Goal: Task Accomplishment & Management: Complete application form

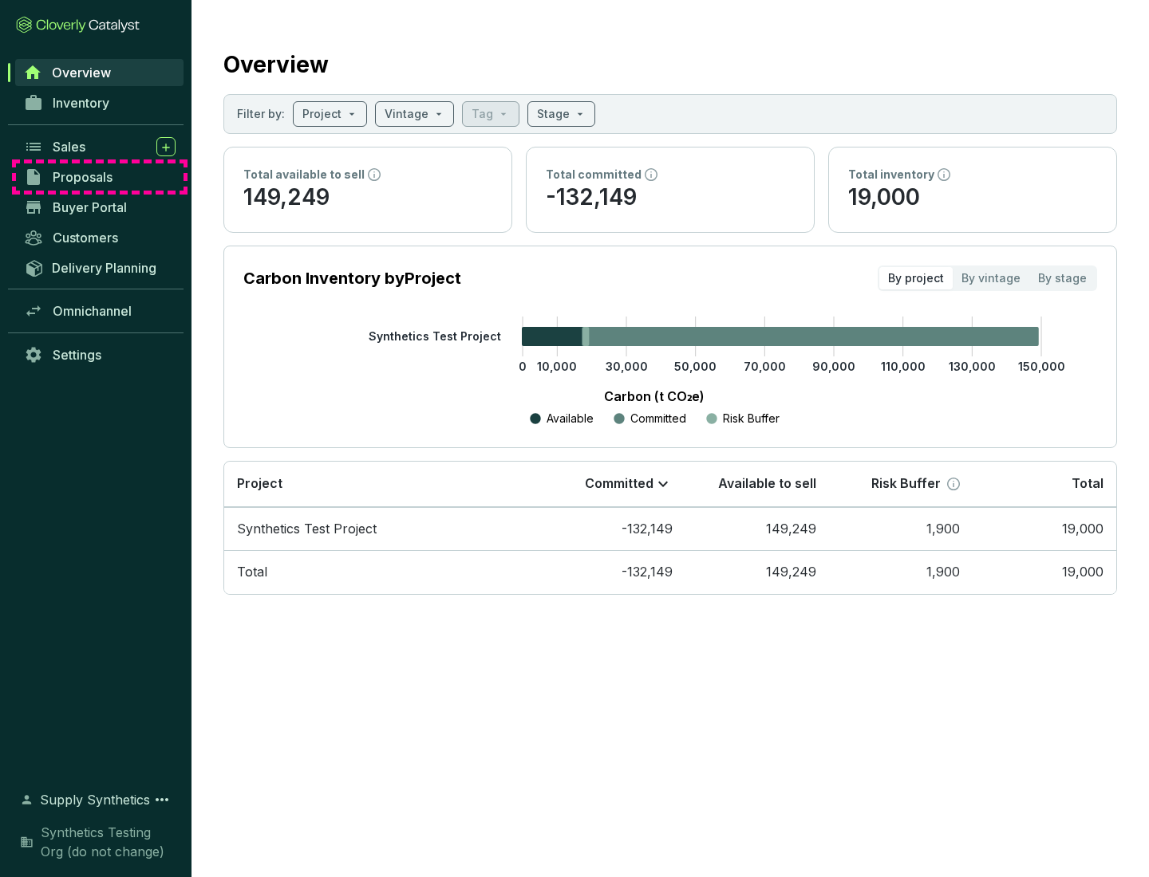
click at [100, 177] on span "Proposals" at bounding box center [83, 177] width 60 height 16
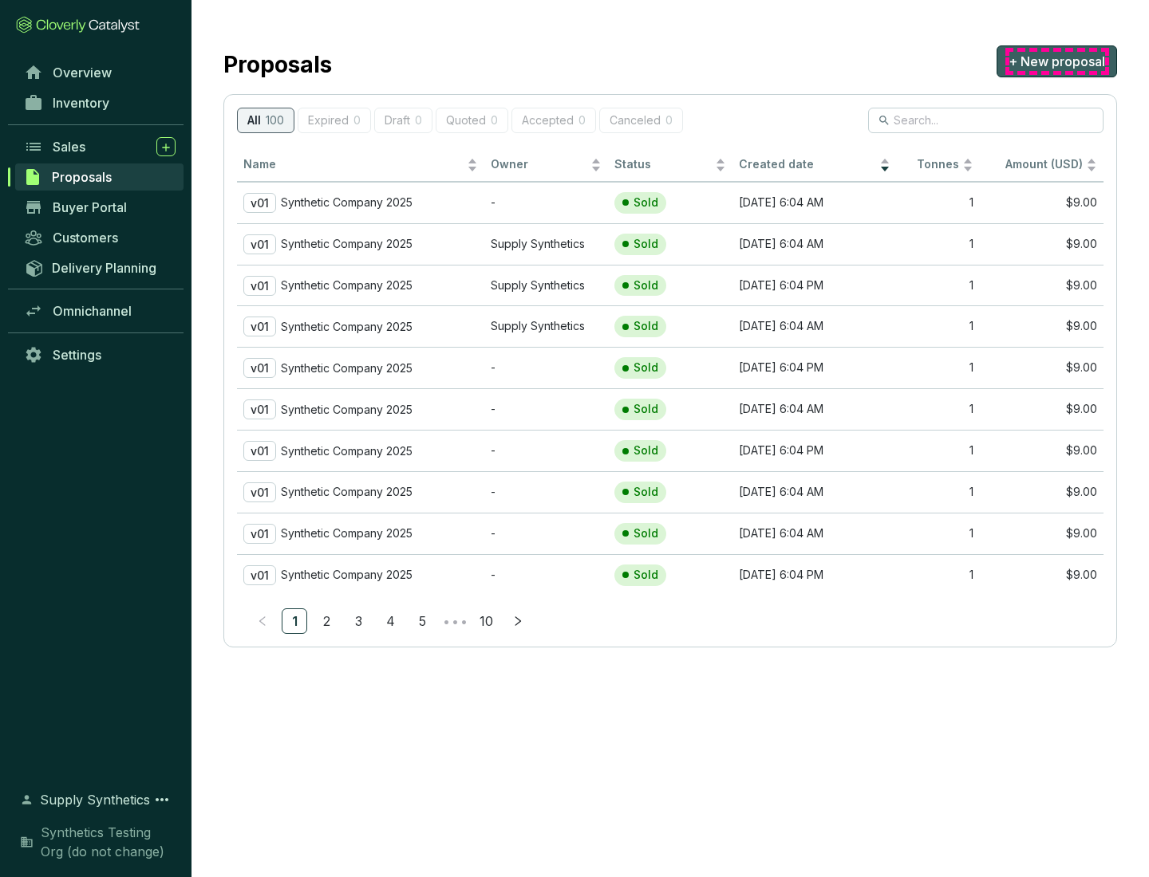
click at [1056, 61] on span "+ New proposal" at bounding box center [1056, 61] width 97 height 19
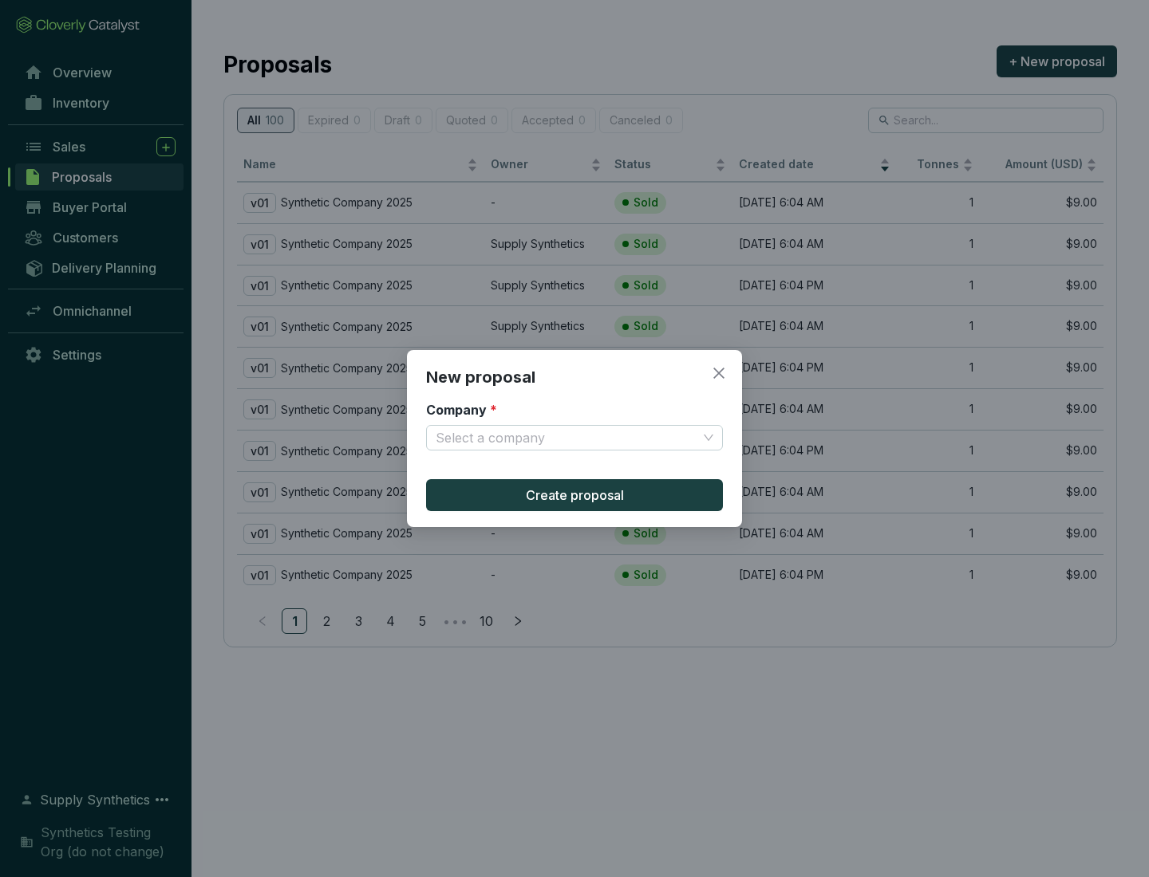
click at [566, 438] on input "Company *" at bounding box center [567, 438] width 262 height 24
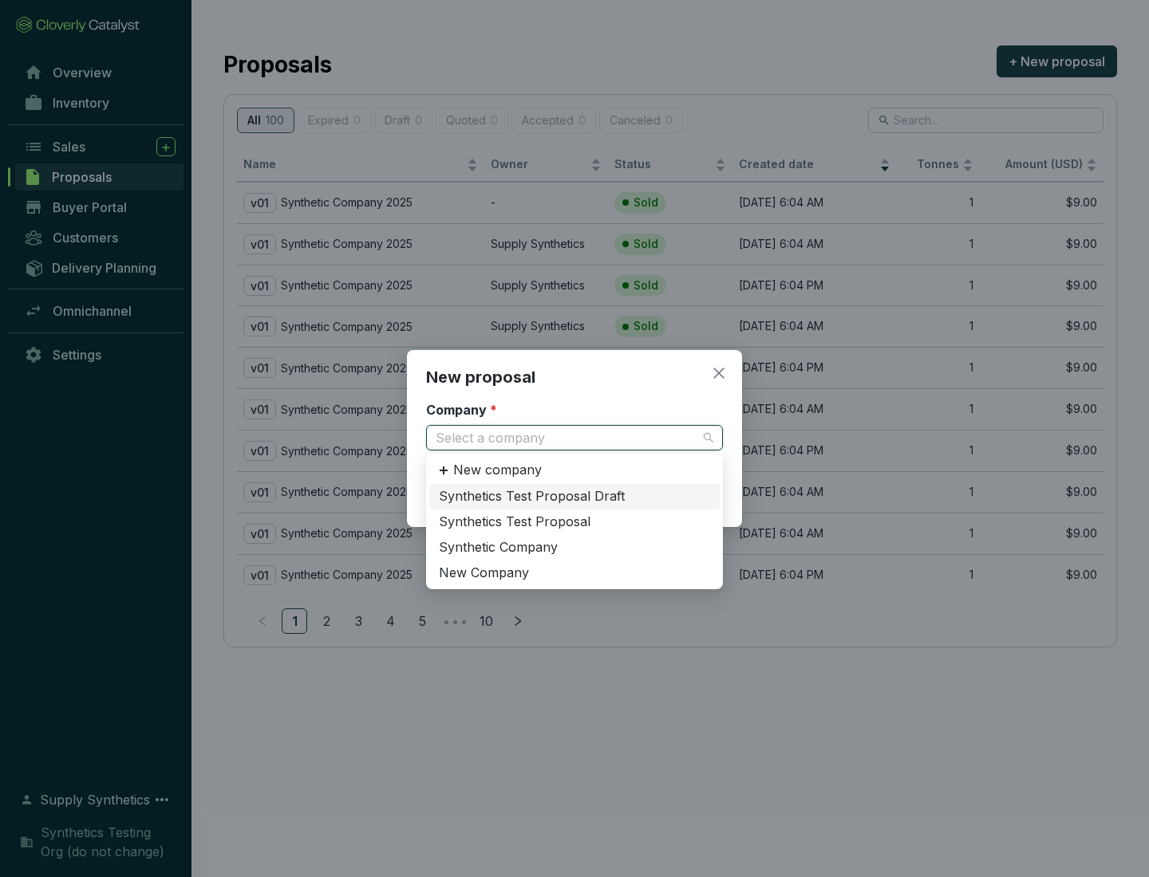
click at [574, 547] on div "Synthetic Company" at bounding box center [574, 548] width 271 height 18
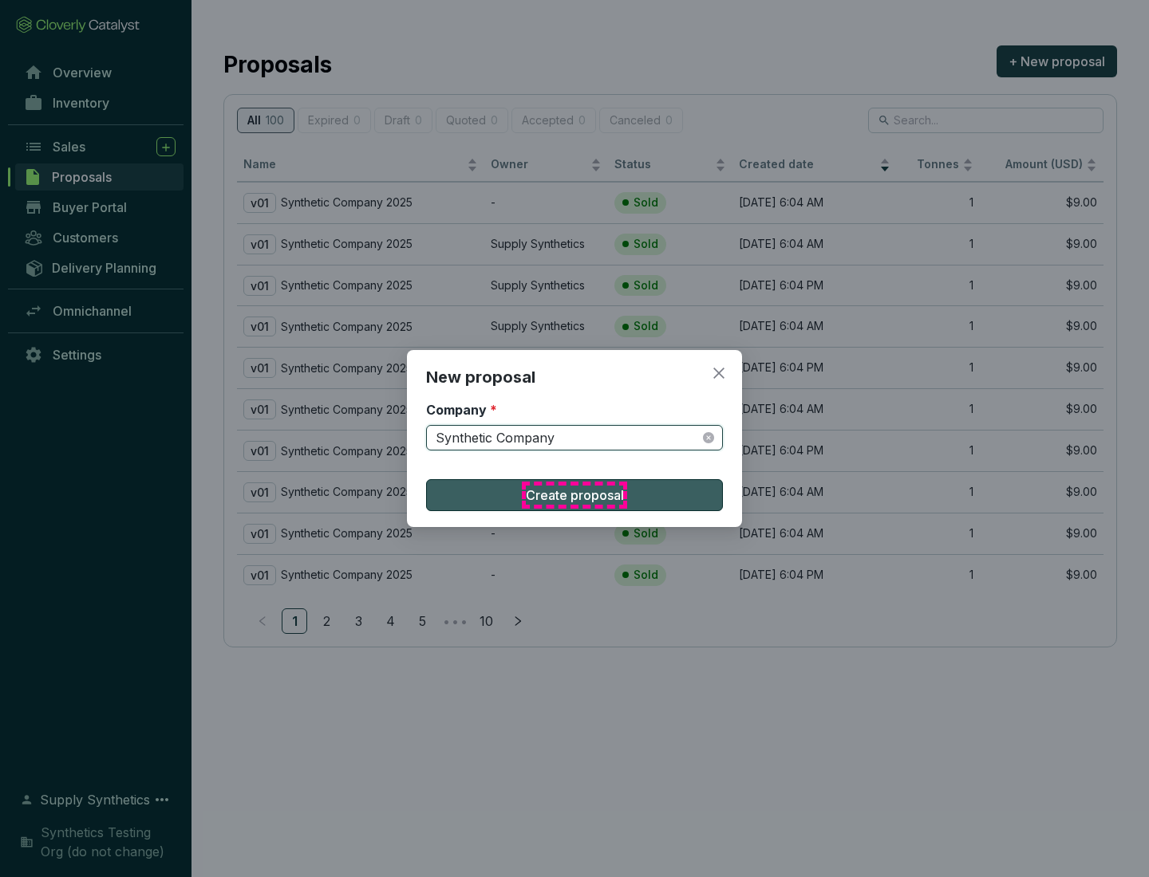
click at [574, 495] on span "Create proposal" at bounding box center [575, 495] width 98 height 19
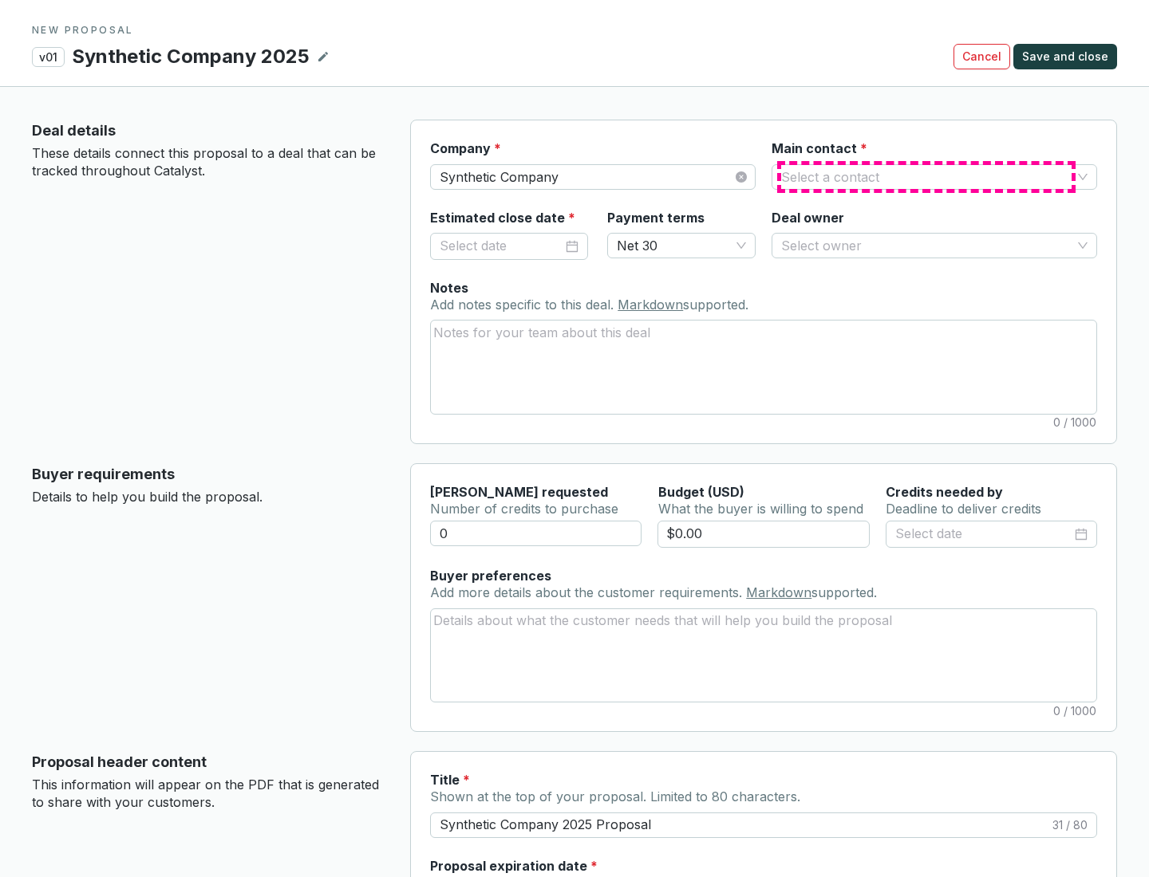
click at [926, 176] on input "Main contact *" at bounding box center [926, 177] width 290 height 24
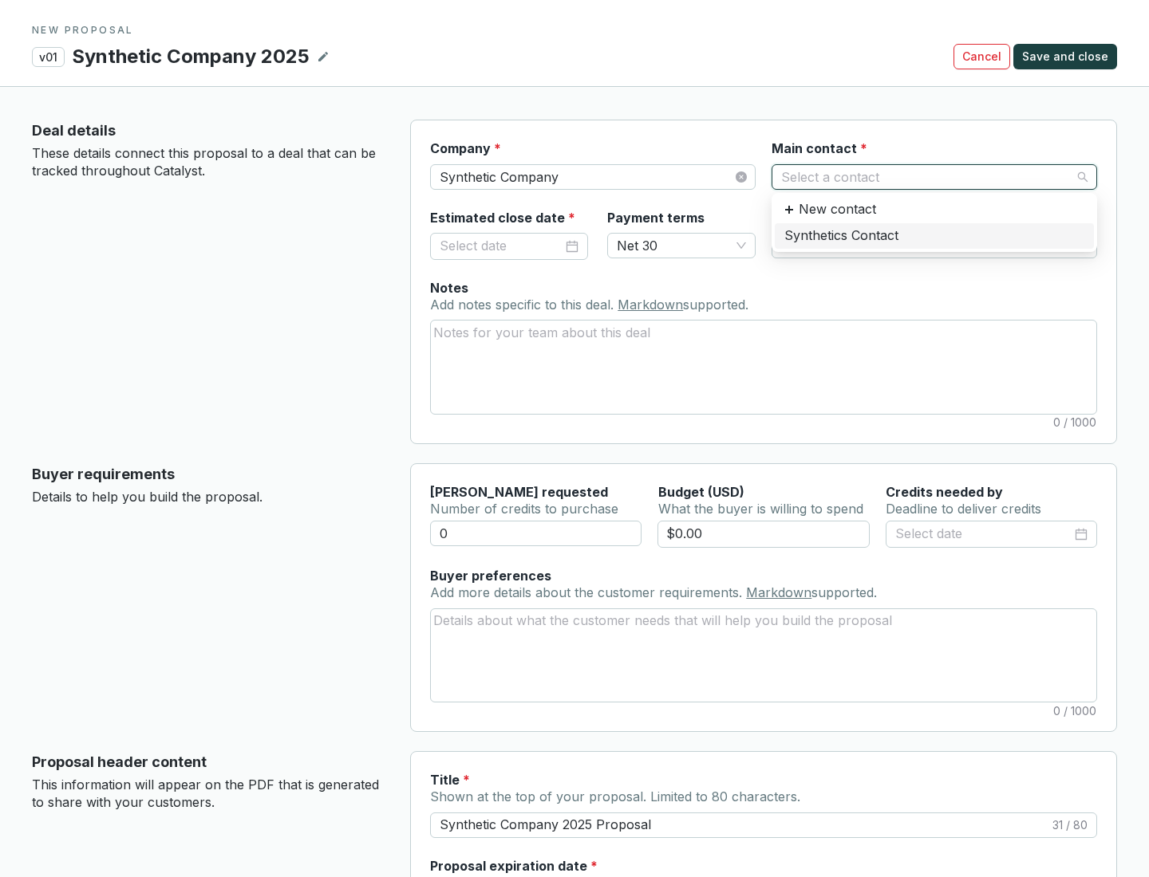
click at [933, 235] on div "Synthetics Contact" at bounding box center [934, 236] width 300 height 18
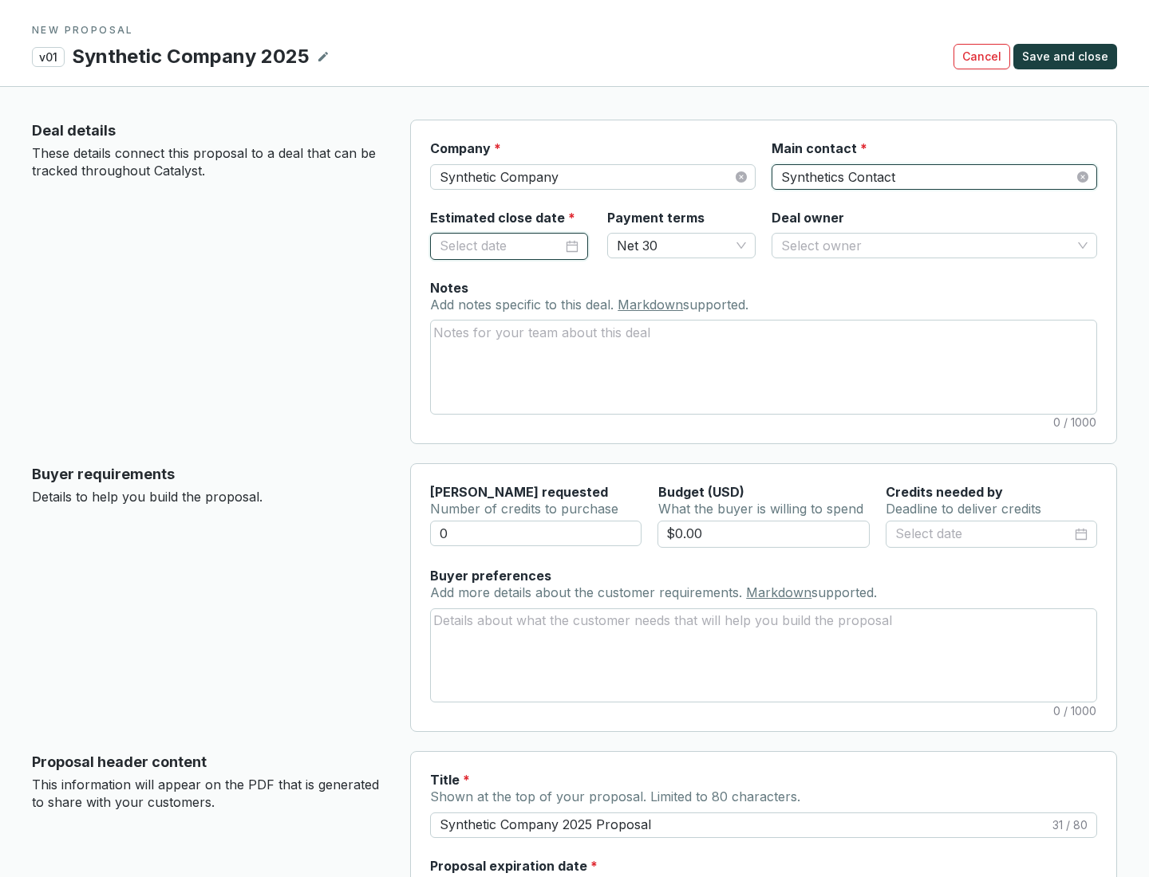
click at [501, 246] on input "Estimated close date *" at bounding box center [501, 246] width 123 height 21
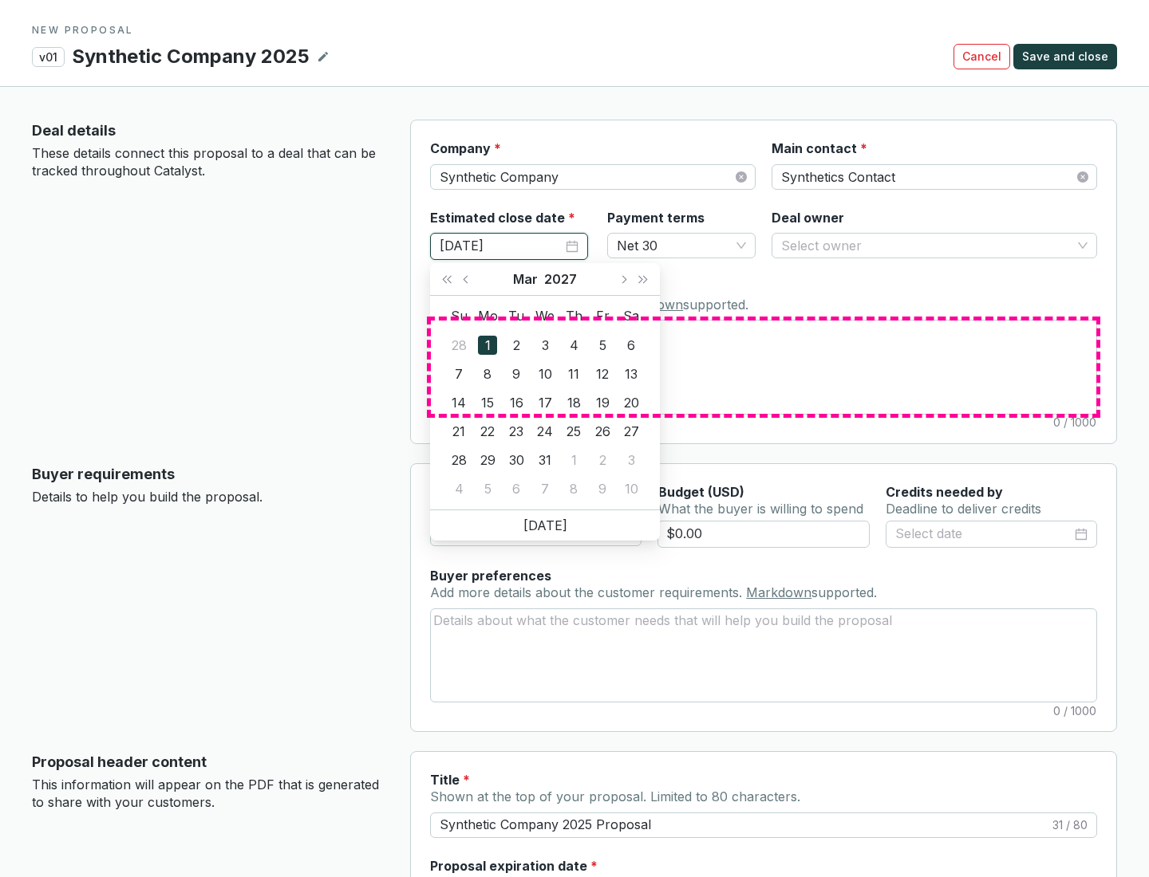
type input "[DATE]"
click at [763, 367] on textarea "Notes Add notes specific to this deal. Markdown supported." at bounding box center [763, 367] width 665 height 93
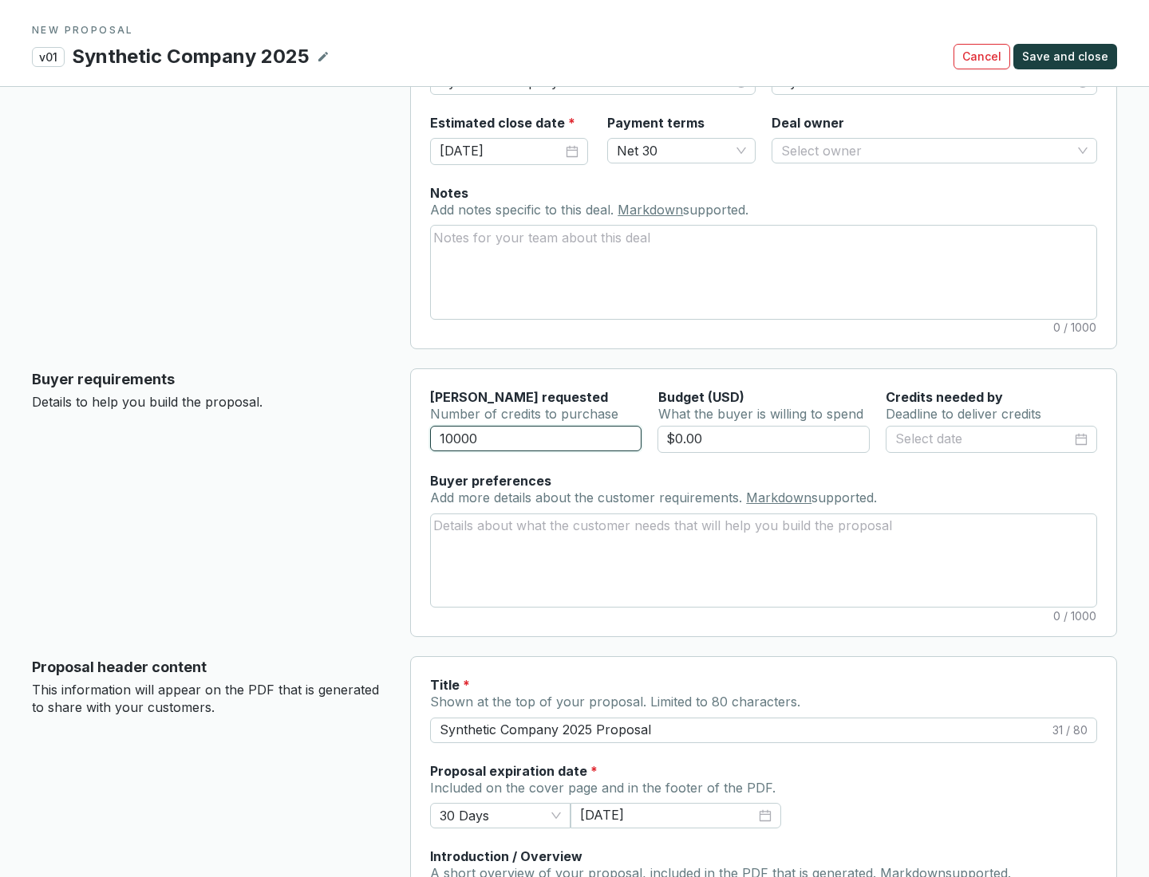
scroll to position [96, 0]
type input "10000"
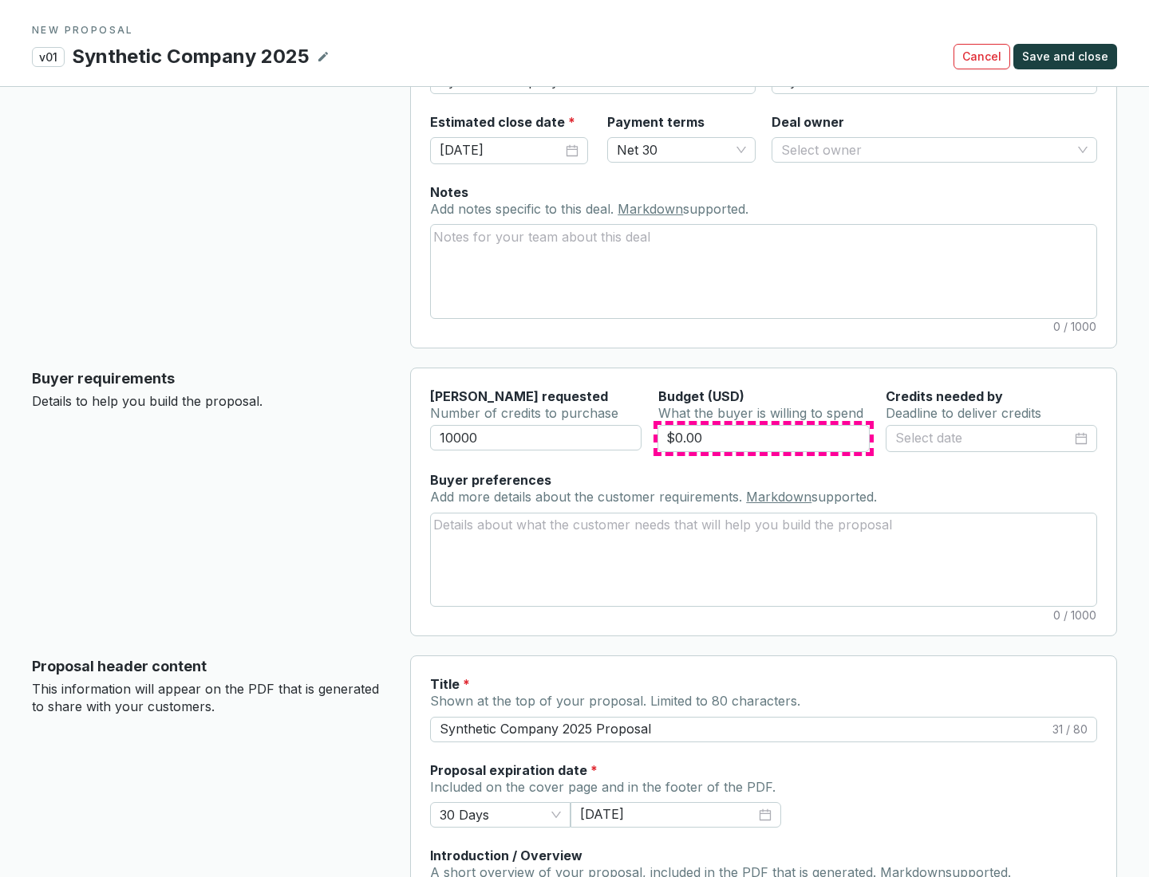
type input "$0.00"
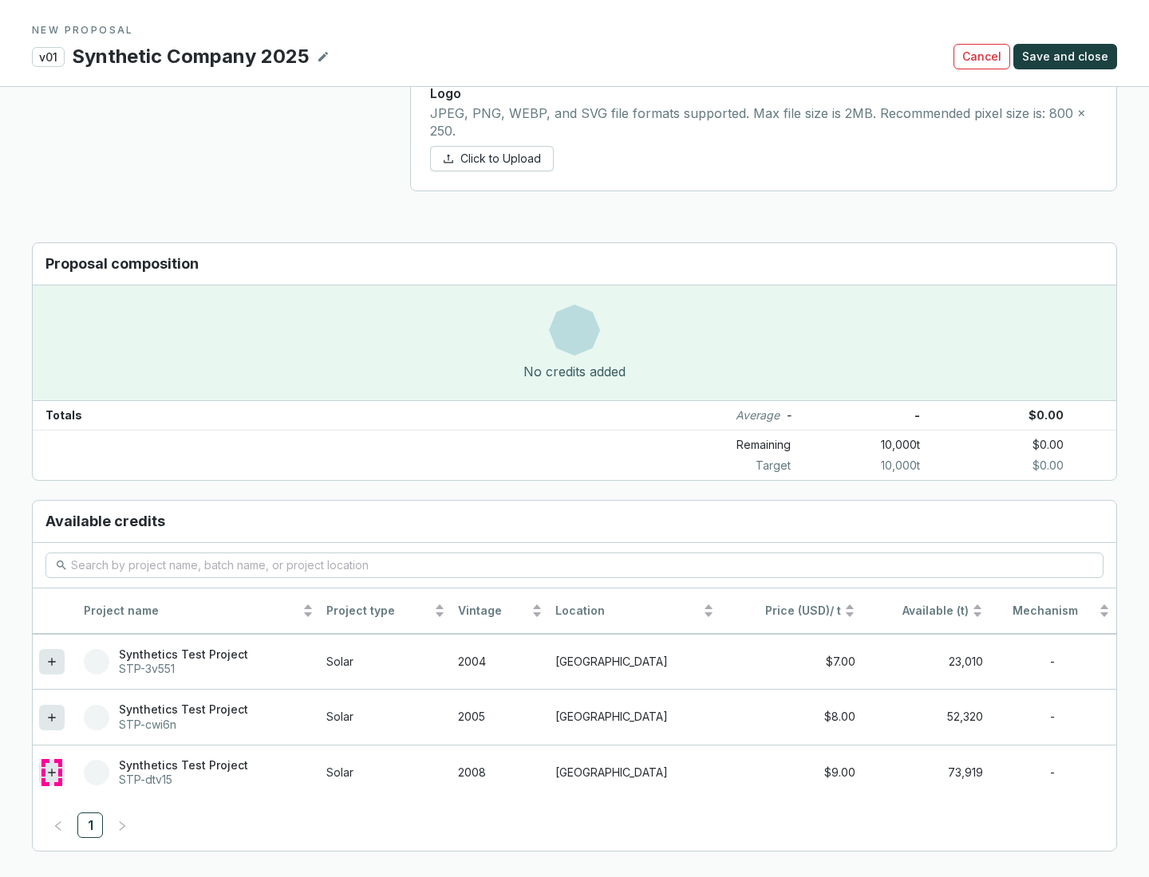
click at [52, 773] on icon at bounding box center [51, 772] width 7 height 7
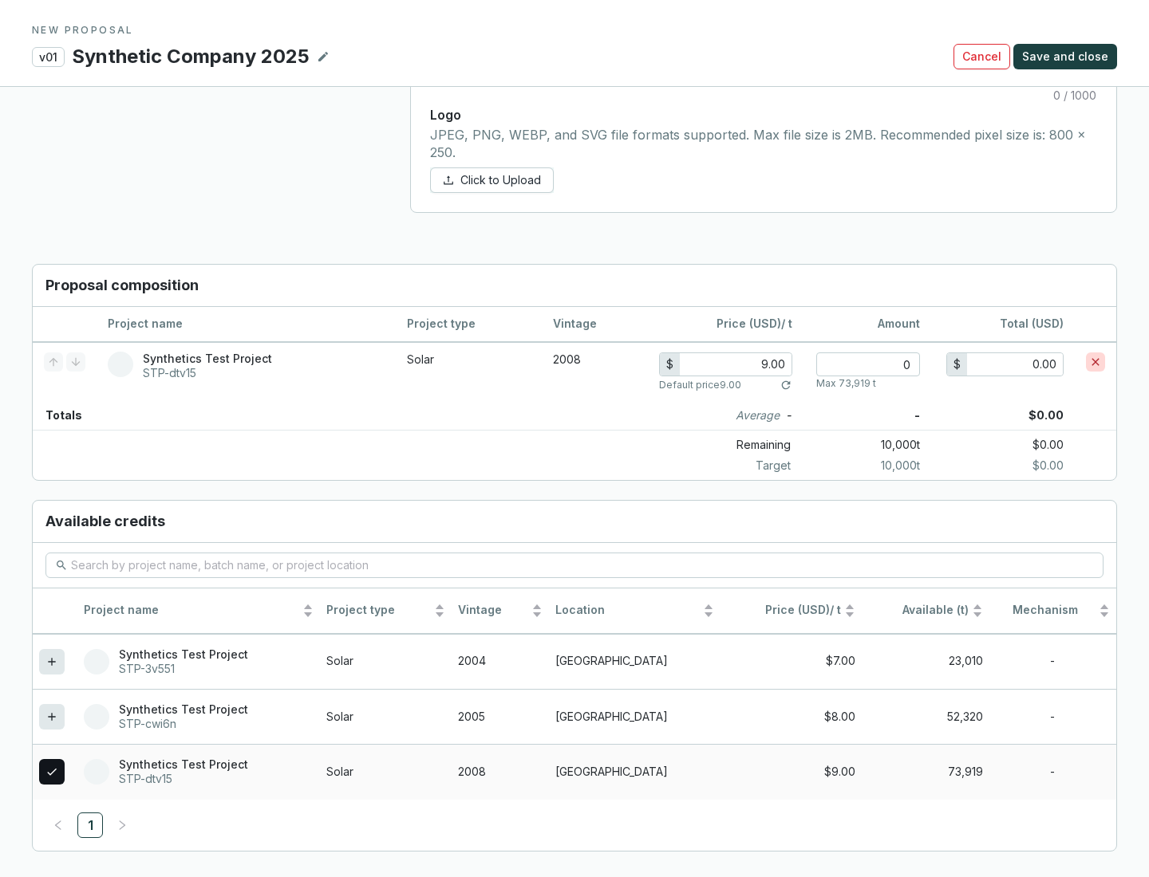
scroll to position [917, 0]
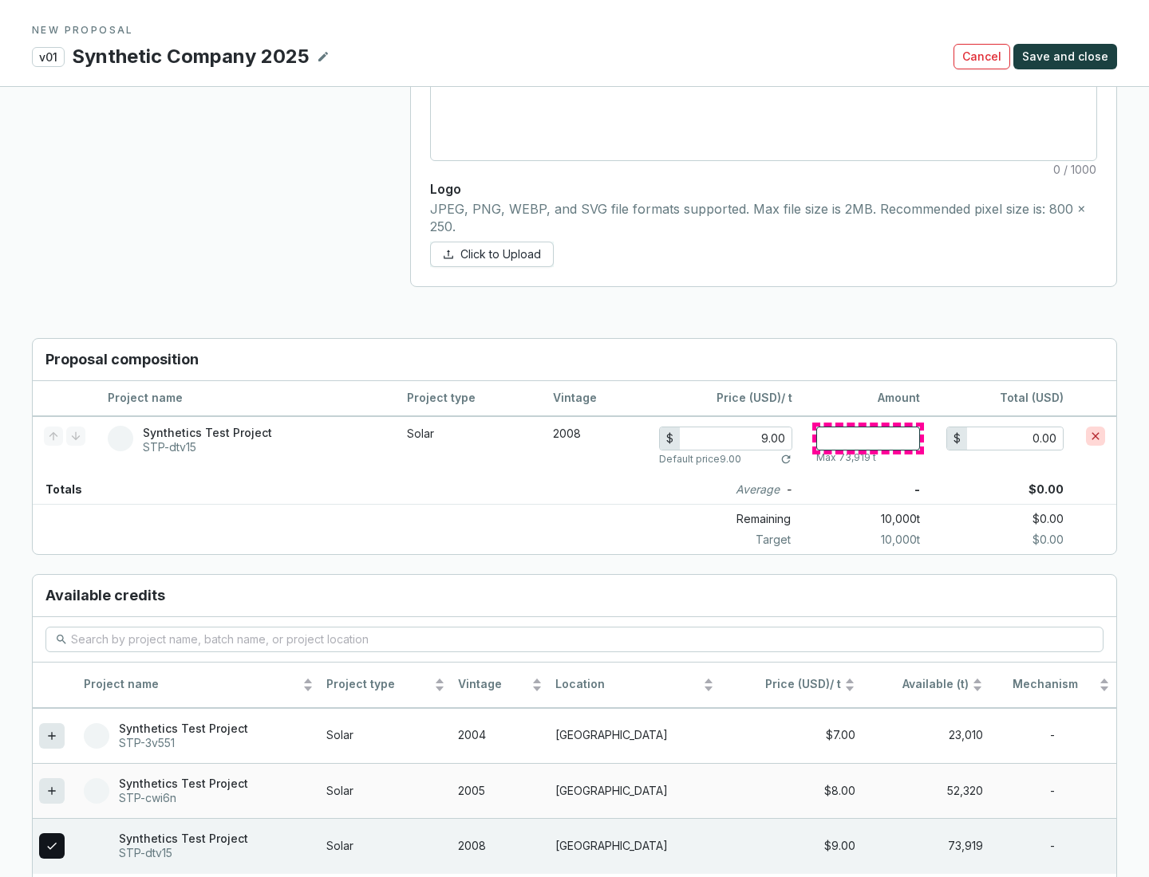
type input "1"
type input "9.00"
type input "1"
click at [1067, 57] on span "Save and close" at bounding box center [1065, 57] width 86 height 16
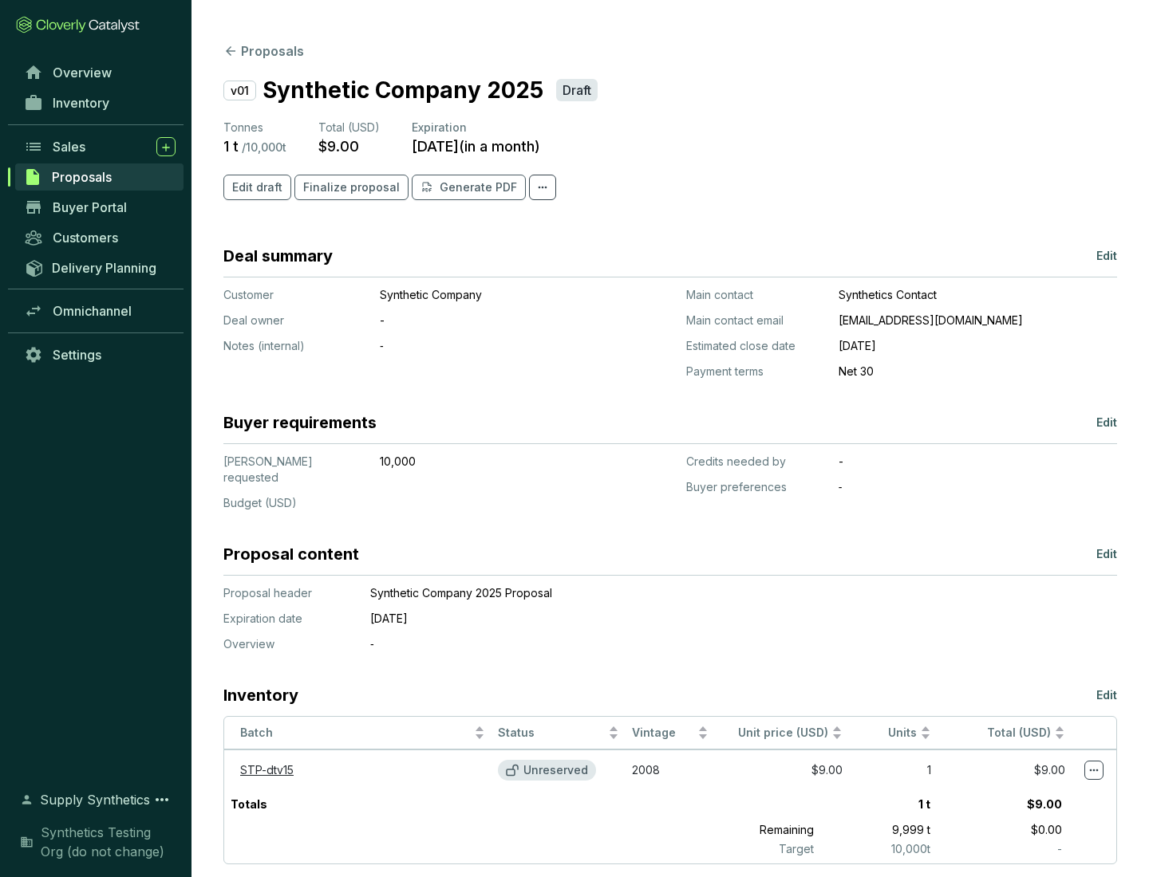
click at [346, 187] on span "Finalize proposal" at bounding box center [351, 187] width 97 height 16
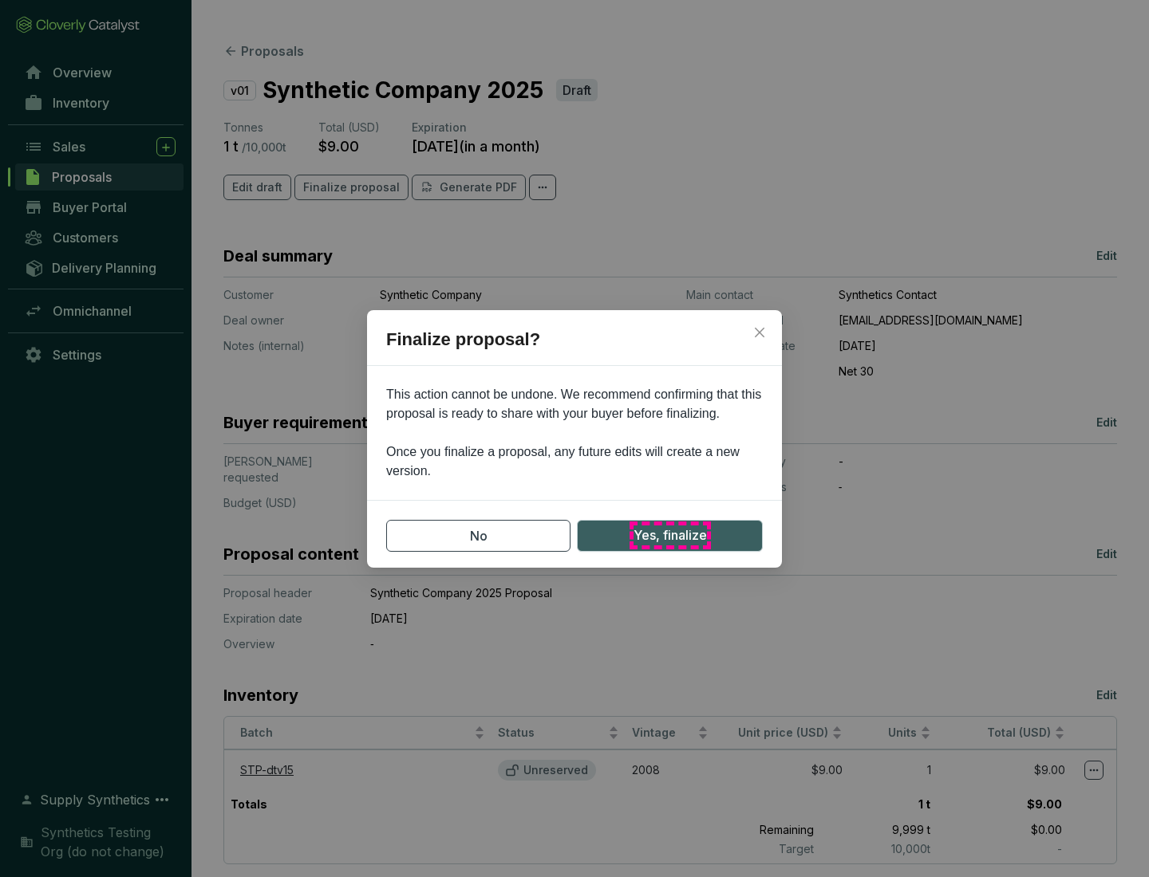
click at [669, 535] on span "Yes, finalize" at bounding box center [669, 536] width 73 height 20
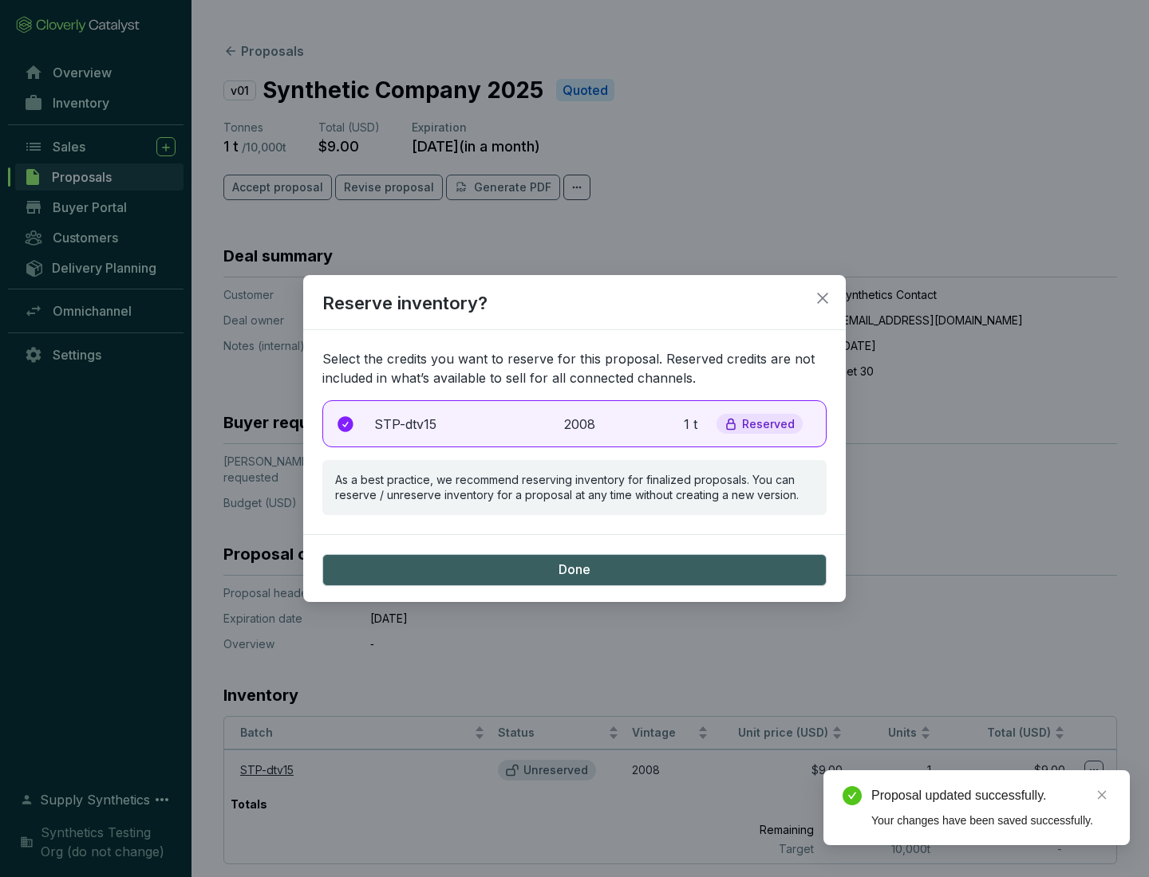
click at [574, 424] on p "2008" at bounding box center [581, 424] width 35 height 19
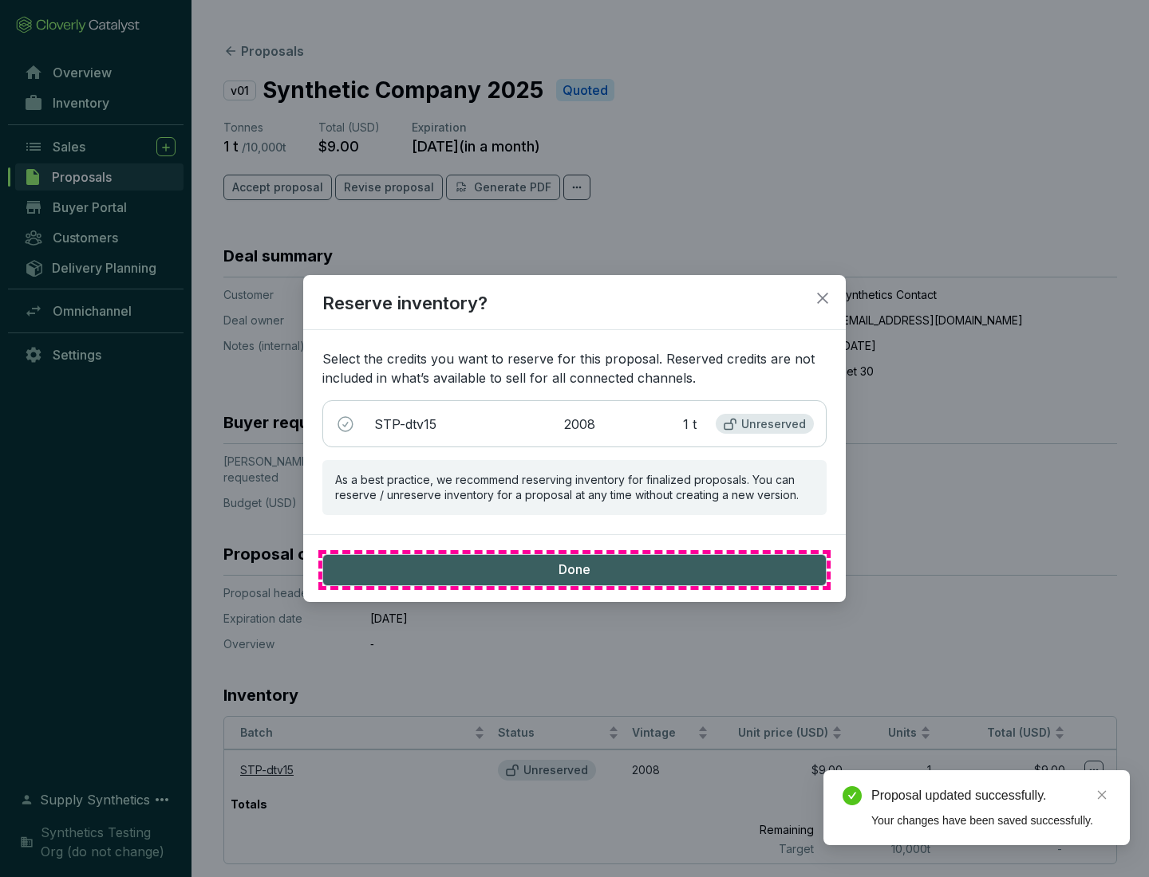
click at [574, 570] on span "Done" at bounding box center [574, 571] width 32 height 18
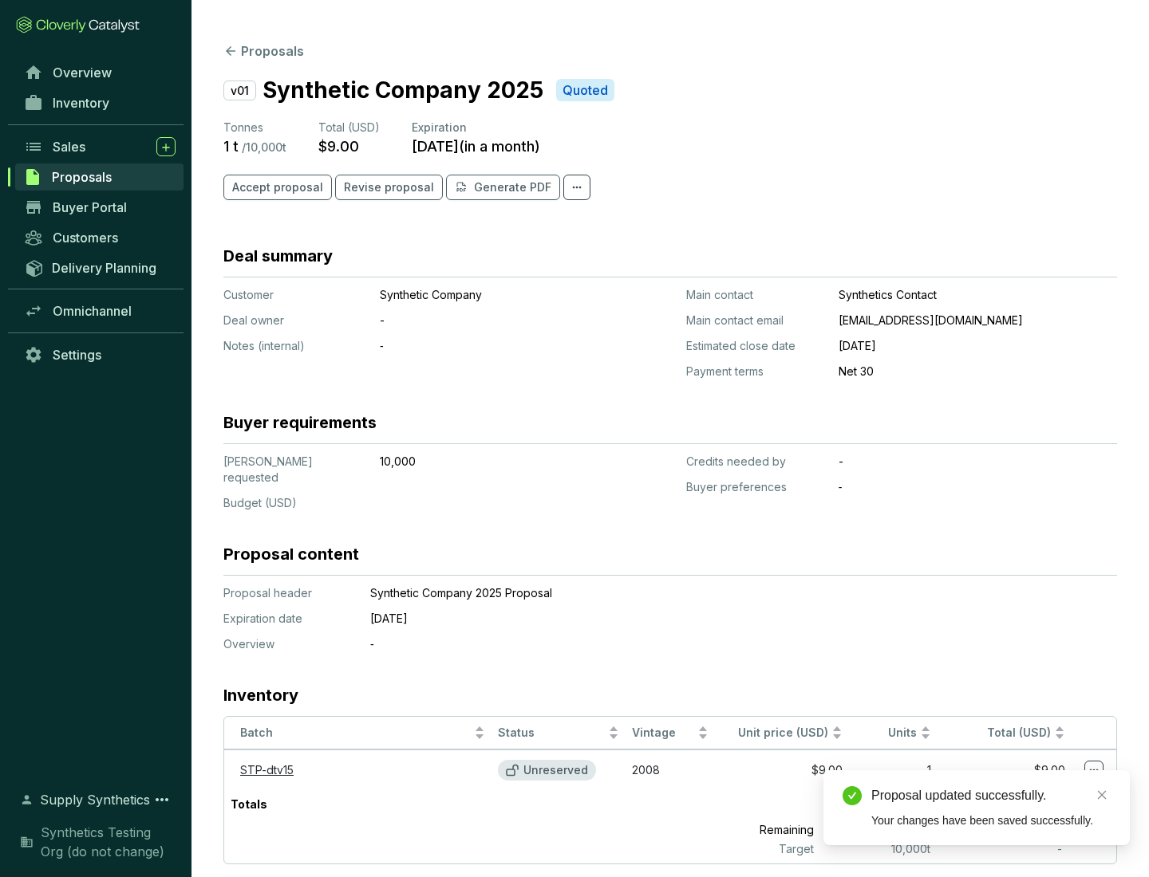
click at [991, 796] on div "Proposal updated successfully." at bounding box center [990, 795] width 239 height 19
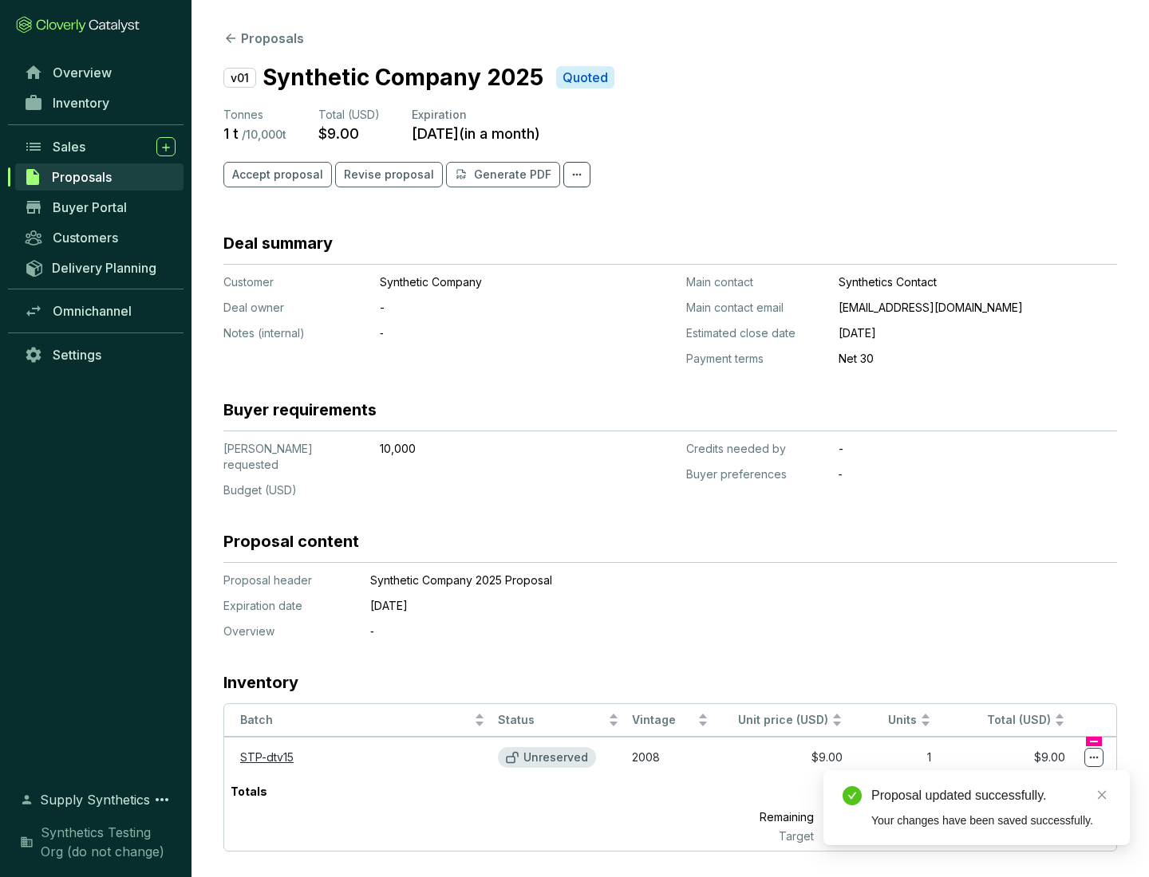
click at [1094, 757] on icon at bounding box center [1094, 758] width 9 height 2
click at [1045, 778] on div "Proposal updated successfully. Your changes have been saved successfully." at bounding box center [976, 808] width 306 height 75
click at [991, 796] on div "Proposal updated successfully." at bounding box center [990, 795] width 239 height 19
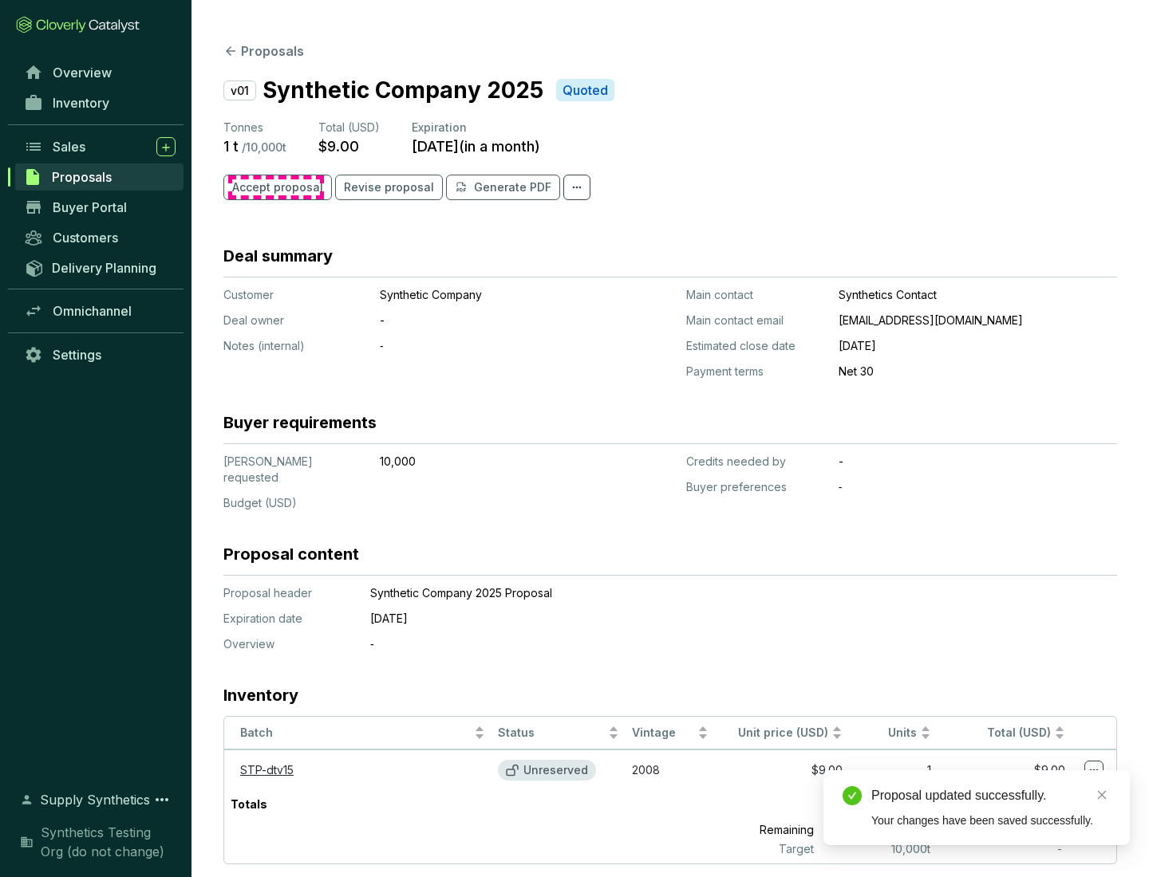
click at [275, 187] on span "Accept proposal" at bounding box center [277, 187] width 91 height 16
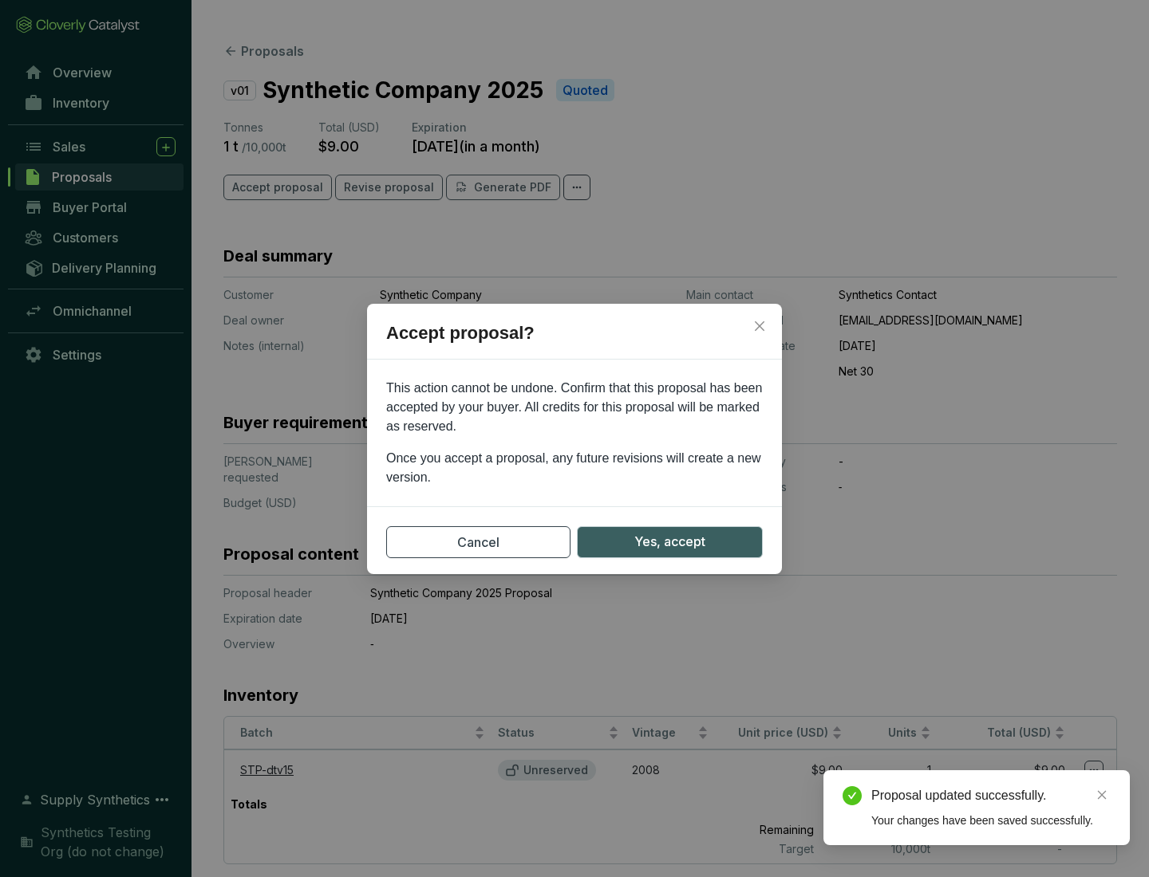
click at [669, 542] on span "Yes, accept" at bounding box center [669, 542] width 71 height 20
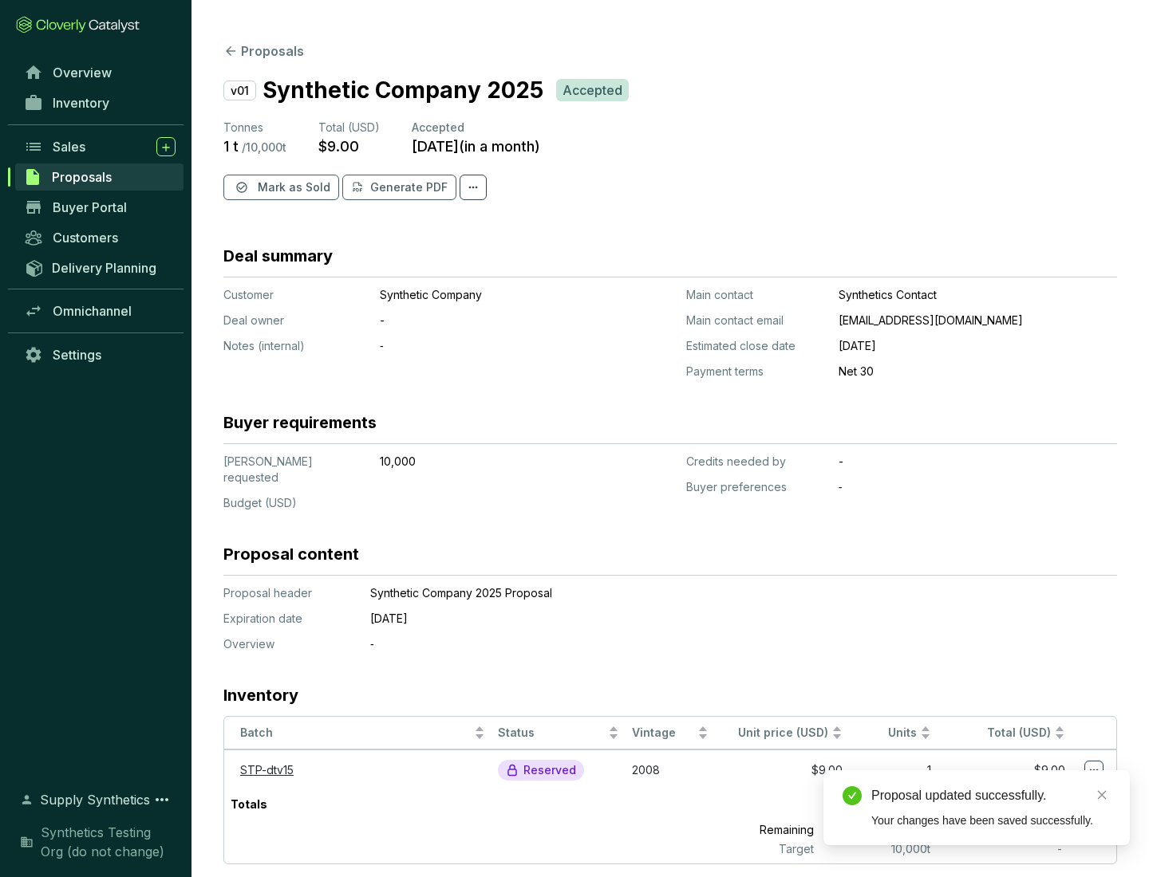
click at [292, 187] on span "Mark as Sold" at bounding box center [294, 187] width 73 height 16
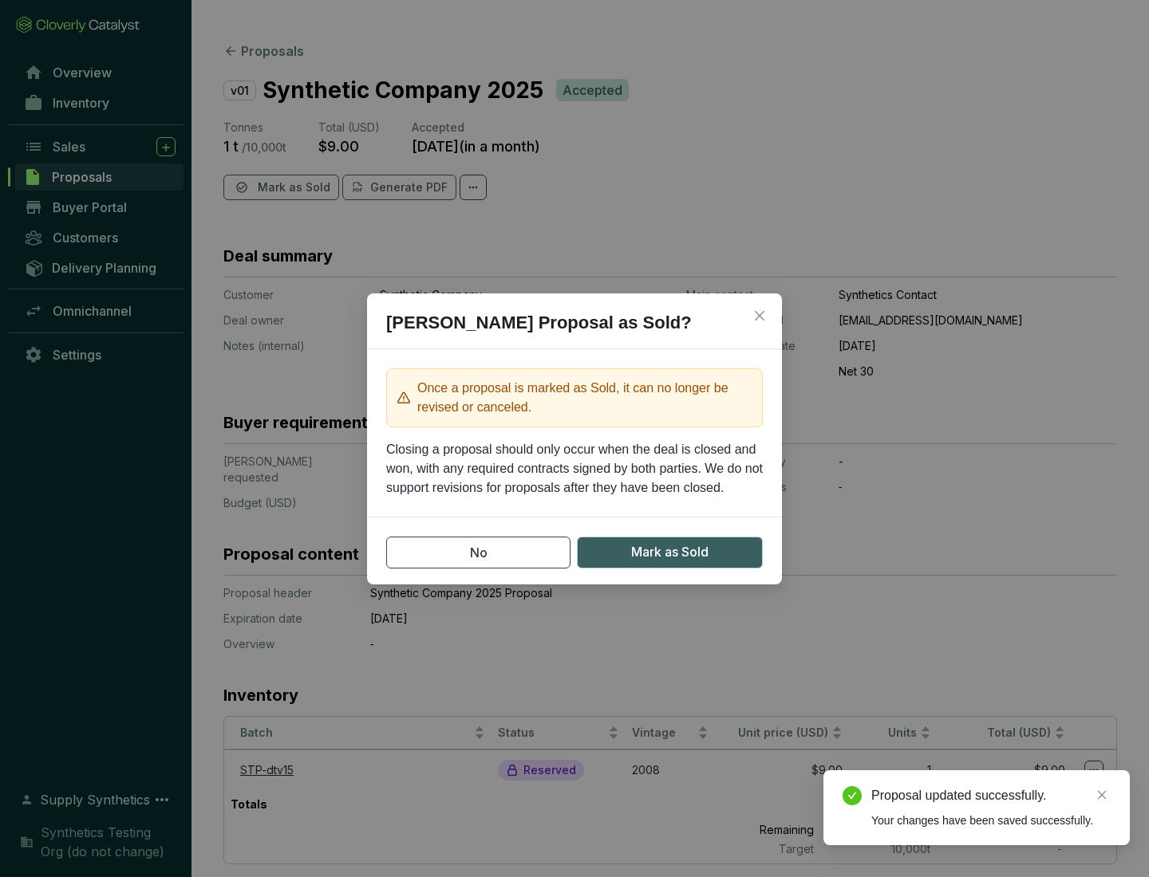
click at [669, 552] on span "Mark as Sold" at bounding box center [669, 552] width 77 height 20
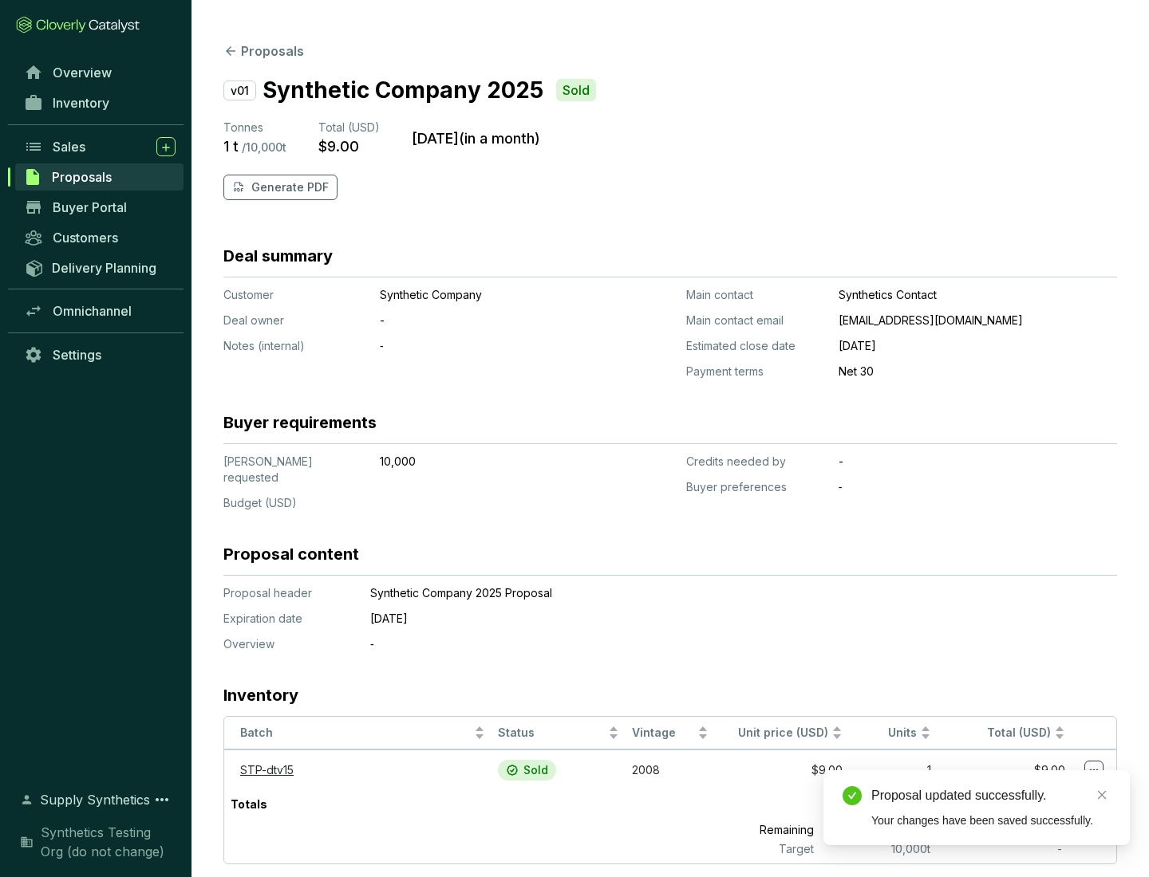
click at [288, 187] on p "Generate PDF" at bounding box center [289, 187] width 77 height 16
click at [991, 796] on div "Proposal updated successfully." at bounding box center [990, 795] width 239 height 19
